Goal: Navigation & Orientation: Go to known website

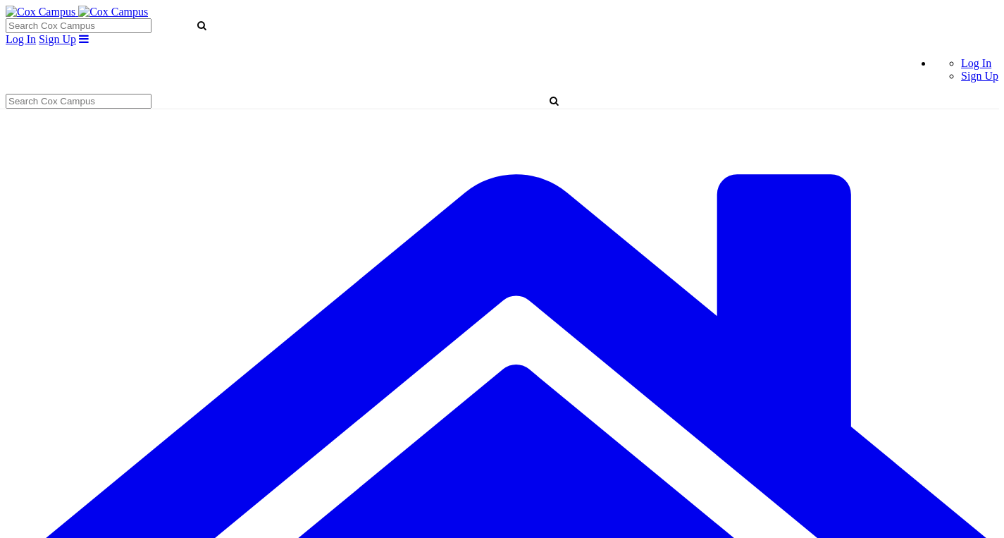
click at [67, 12] on img at bounding box center [41, 12] width 70 height 13
click at [65, 11] on img at bounding box center [41, 12] width 70 height 13
click at [975, 65] on link "Log In" at bounding box center [976, 63] width 30 height 12
